Goal: Task Accomplishment & Management: Use online tool/utility

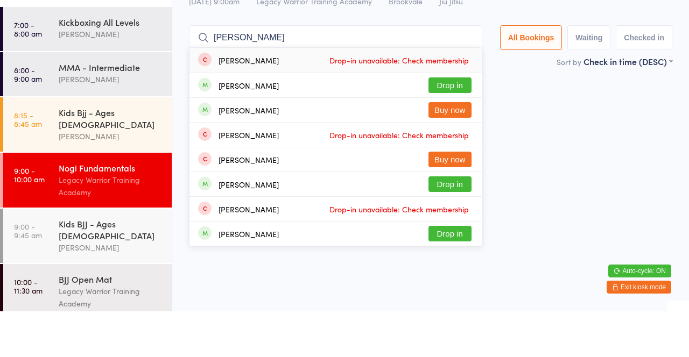
type input "[PERSON_NAME]"
click at [461, 132] on button "Drop in" at bounding box center [449, 131] width 43 height 16
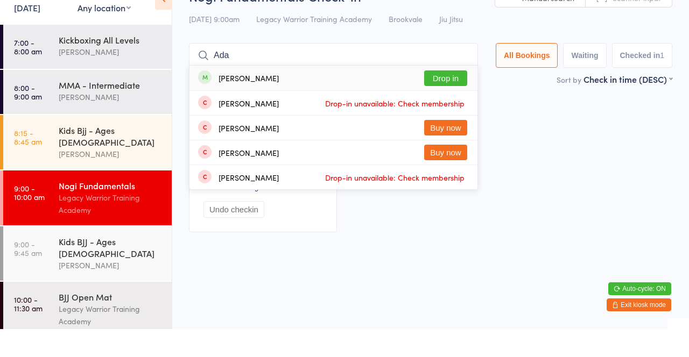
type input "Ada"
click at [444, 106] on button "Drop in" at bounding box center [445, 106] width 43 height 16
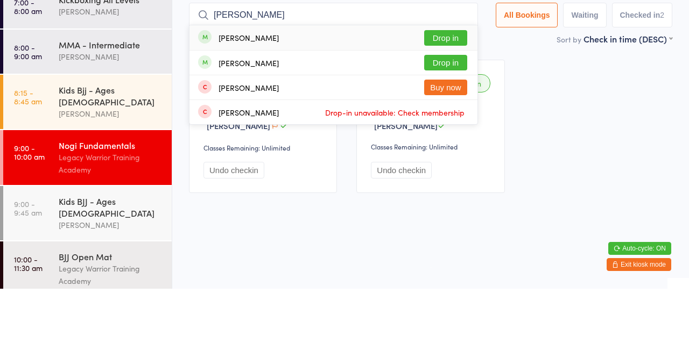
type input "[PERSON_NAME]"
click at [452, 133] on button "Drop in" at bounding box center [445, 131] width 43 height 16
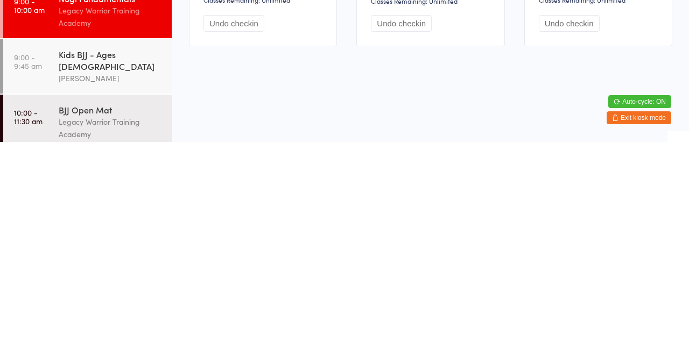
click at [130, 319] on div "BJJ Open Mat" at bounding box center [111, 325] width 104 height 12
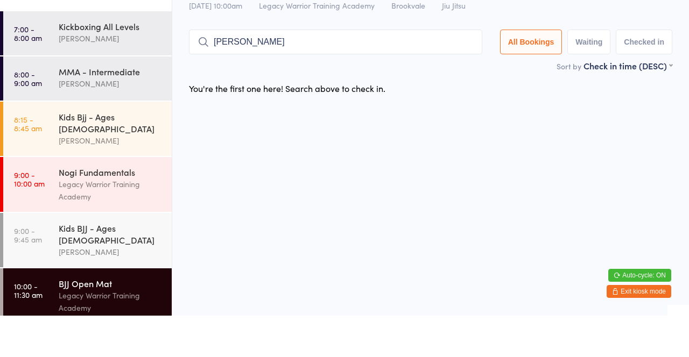
type input "[PERSON_NAME]"
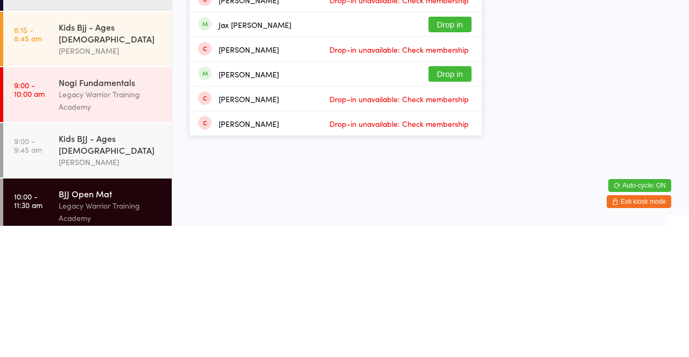
click at [117, 287] on div "[PERSON_NAME]" at bounding box center [111, 293] width 104 height 12
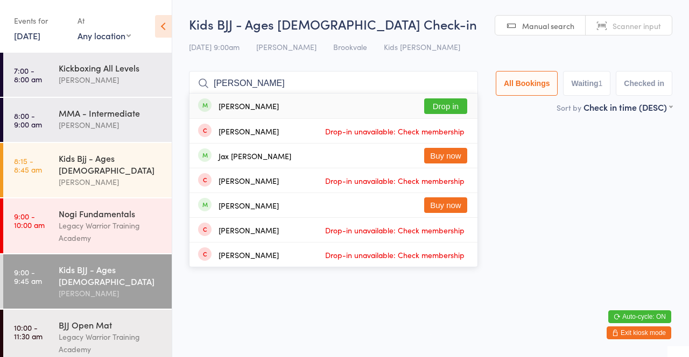
type input "[PERSON_NAME]"
click at [447, 107] on button "Drop in" at bounding box center [445, 106] width 43 height 16
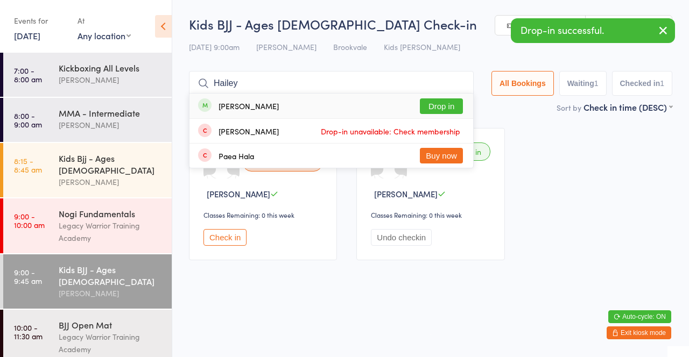
type input "Hailey"
click at [437, 106] on button "Drop in" at bounding box center [441, 106] width 43 height 16
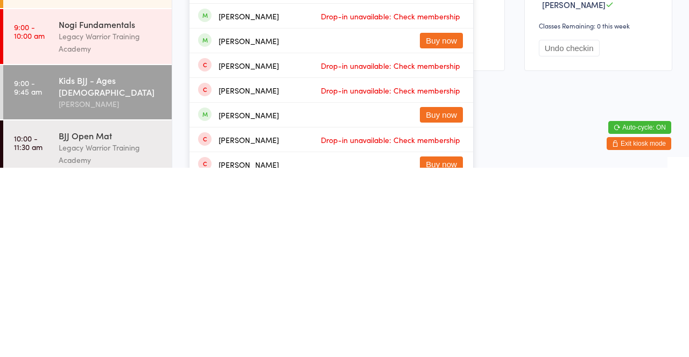
type input "[PERSON_NAME]"
click at [264, 333] on div "[PERSON_NAME] Drop-in unavailable: Check membership" at bounding box center [331, 329] width 284 height 24
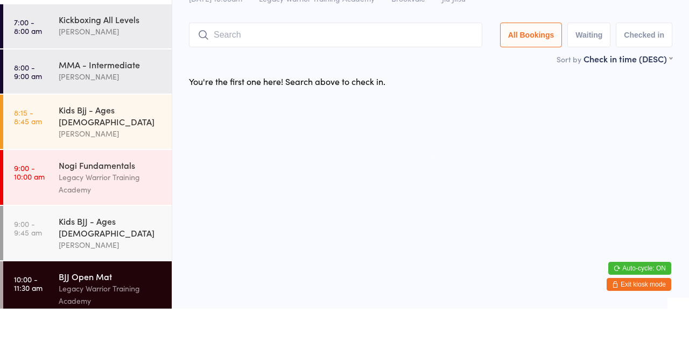
click at [104, 164] on div "Kids Bjj - Ages [DEMOGRAPHIC_DATA]" at bounding box center [111, 164] width 104 height 24
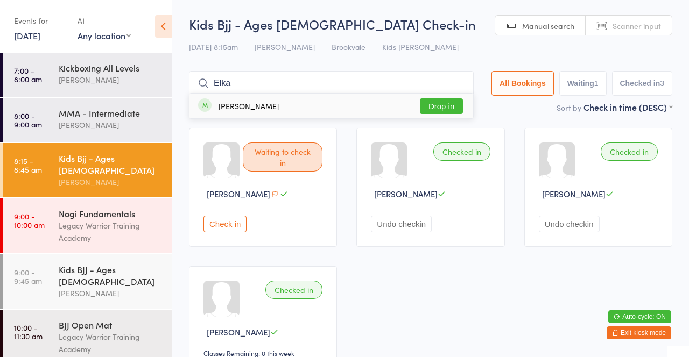
type input "Elka"
click at [446, 110] on button "Drop in" at bounding box center [441, 106] width 43 height 16
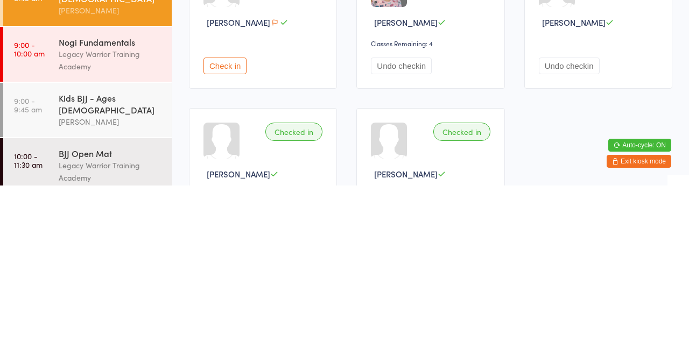
click at [117, 287] on div "[PERSON_NAME]" at bounding box center [111, 293] width 104 height 12
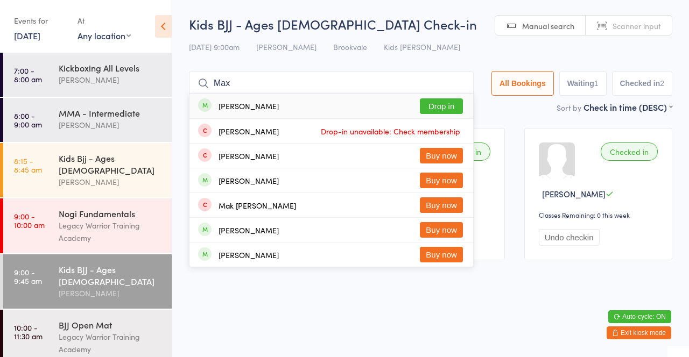
type input "Max"
click at [438, 106] on button "Drop in" at bounding box center [441, 106] width 43 height 16
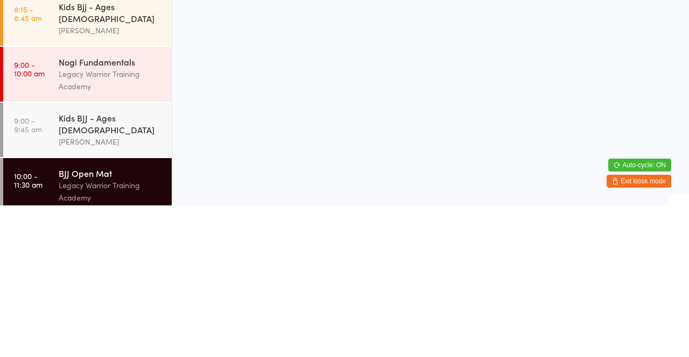
click at [128, 287] on div "[PERSON_NAME]" at bounding box center [111, 293] width 104 height 12
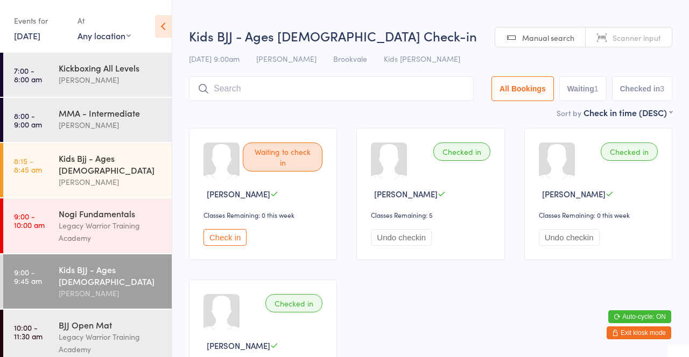
click at [241, 91] on input "search" at bounding box center [331, 88] width 285 height 25
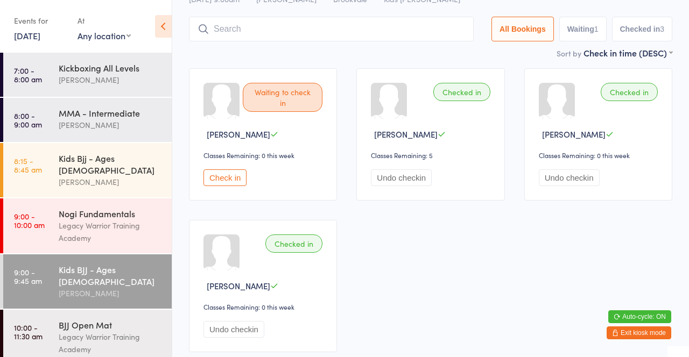
scroll to position [76, 0]
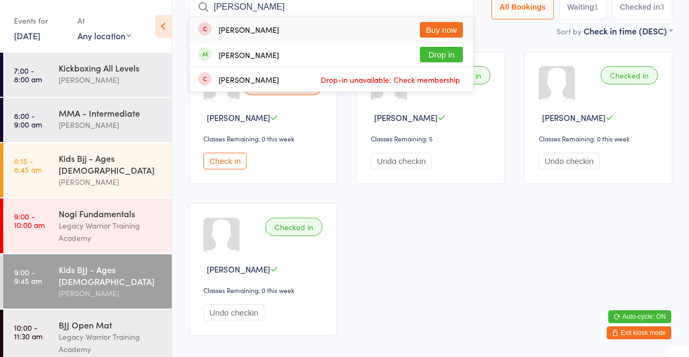
type input "[PERSON_NAME]"
click at [448, 54] on button "Drop in" at bounding box center [441, 55] width 43 height 16
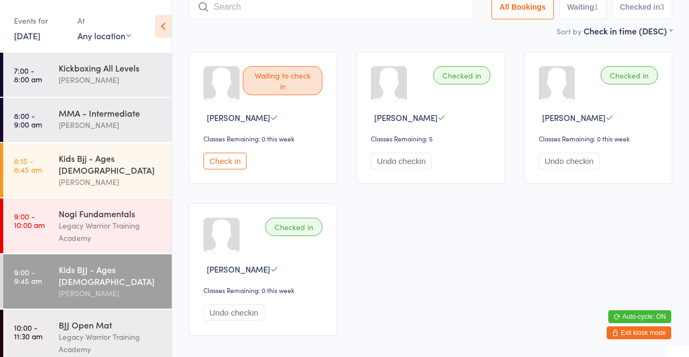
scroll to position [71, 0]
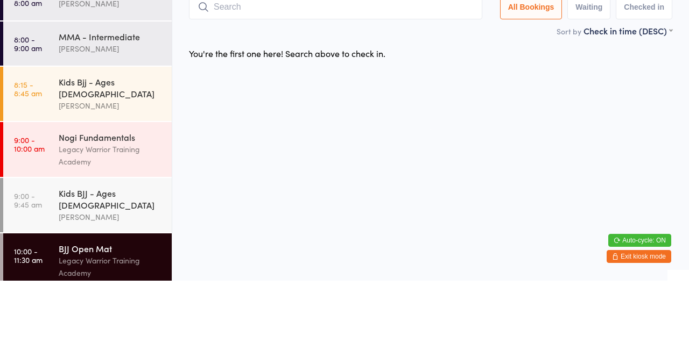
click at [294, 93] on input "search" at bounding box center [335, 83] width 293 height 25
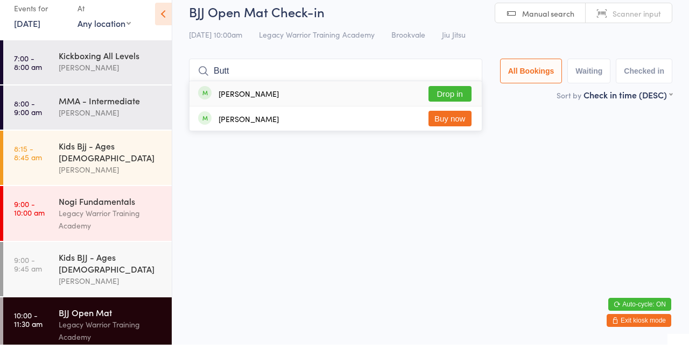
type input "Butt"
click at [465, 108] on button "Drop in" at bounding box center [449, 106] width 43 height 16
